Goal: Task Accomplishment & Management: Manage account settings

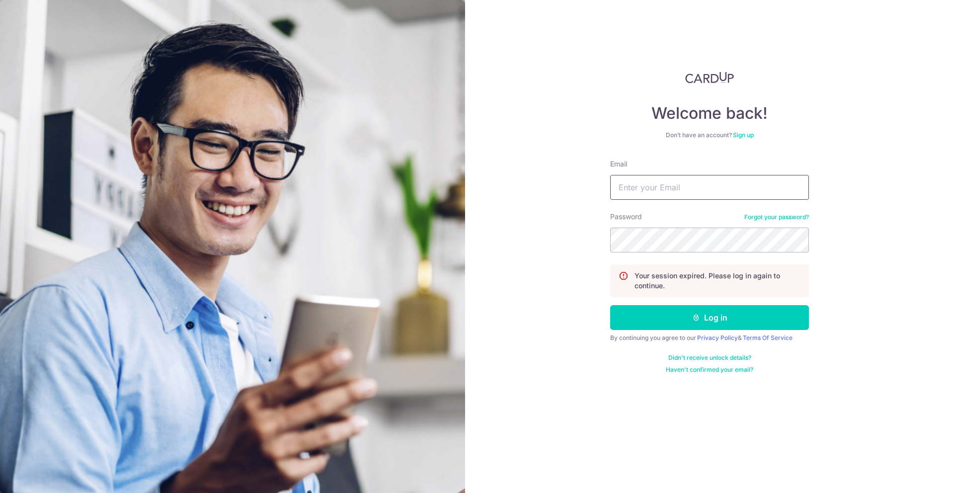
click at [666, 190] on input "Email" at bounding box center [709, 187] width 199 height 25
type input "[PERSON_NAME][EMAIL_ADDRESS][DOMAIN_NAME]"
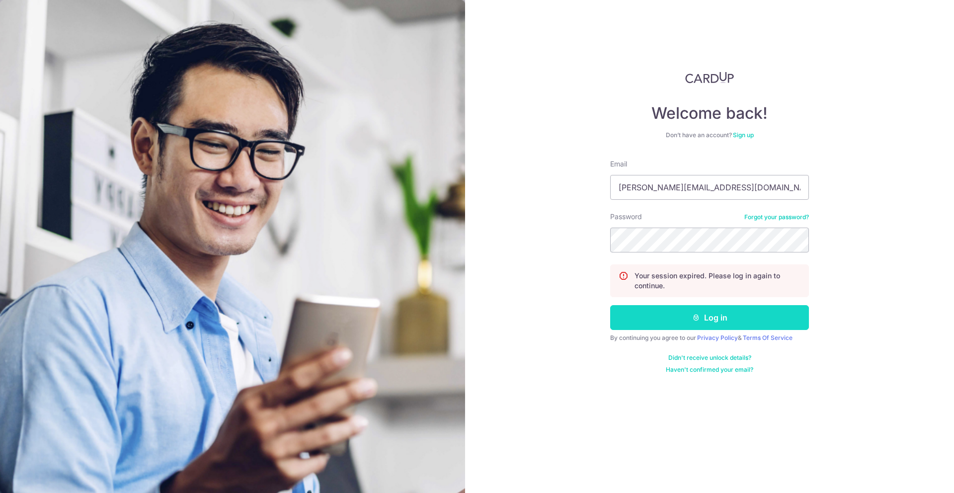
click at [738, 321] on button "Log in" at bounding box center [709, 317] width 199 height 25
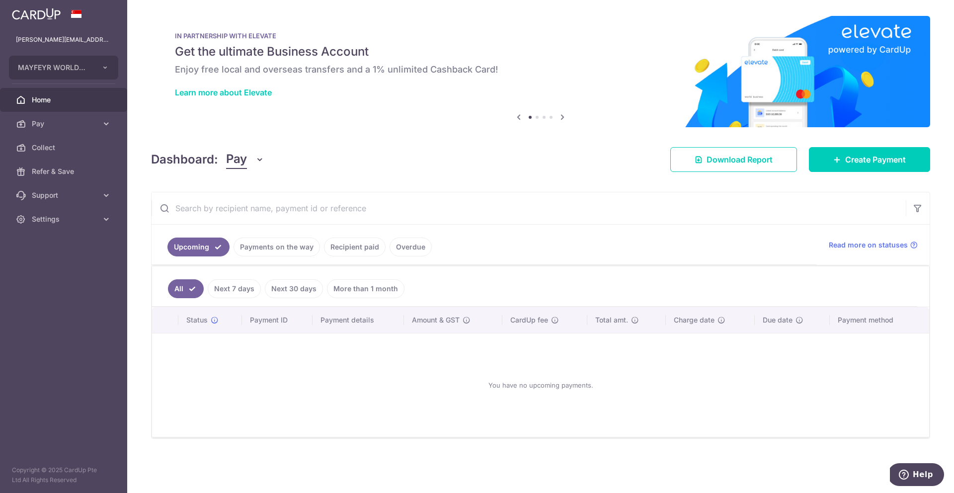
click at [369, 247] on link "Recipient paid" at bounding box center [355, 246] width 62 height 19
